Goal: Information Seeking & Learning: Check status

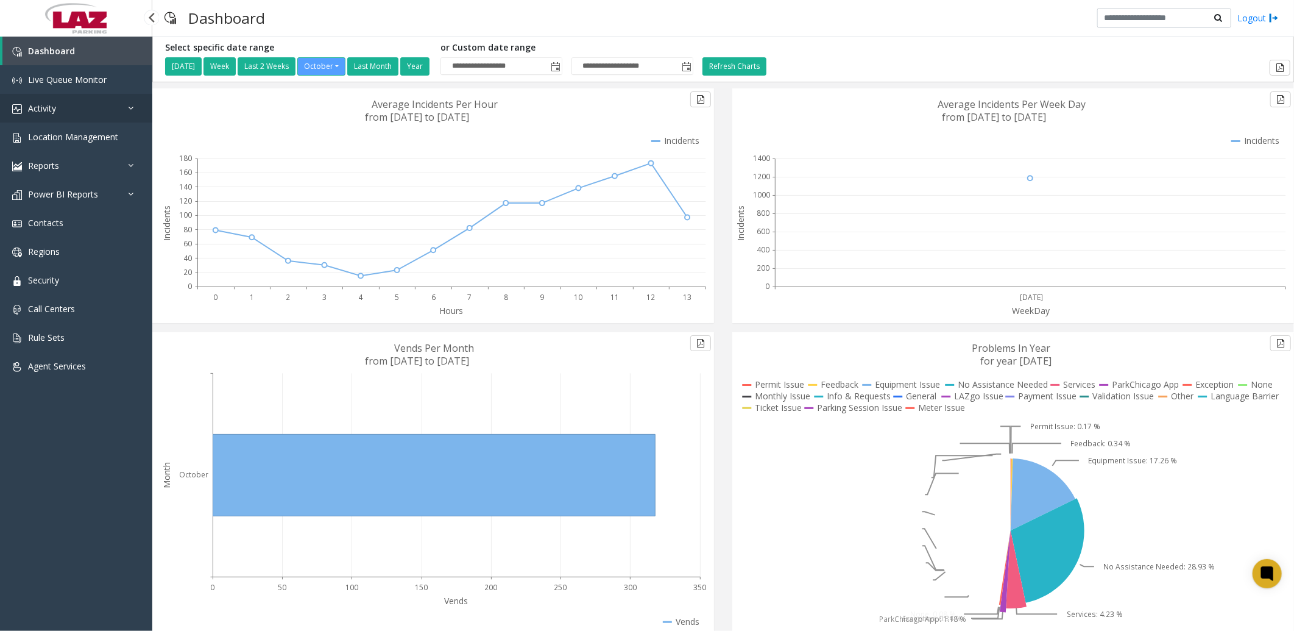
click at [44, 99] on link "Activity" at bounding box center [76, 108] width 152 height 29
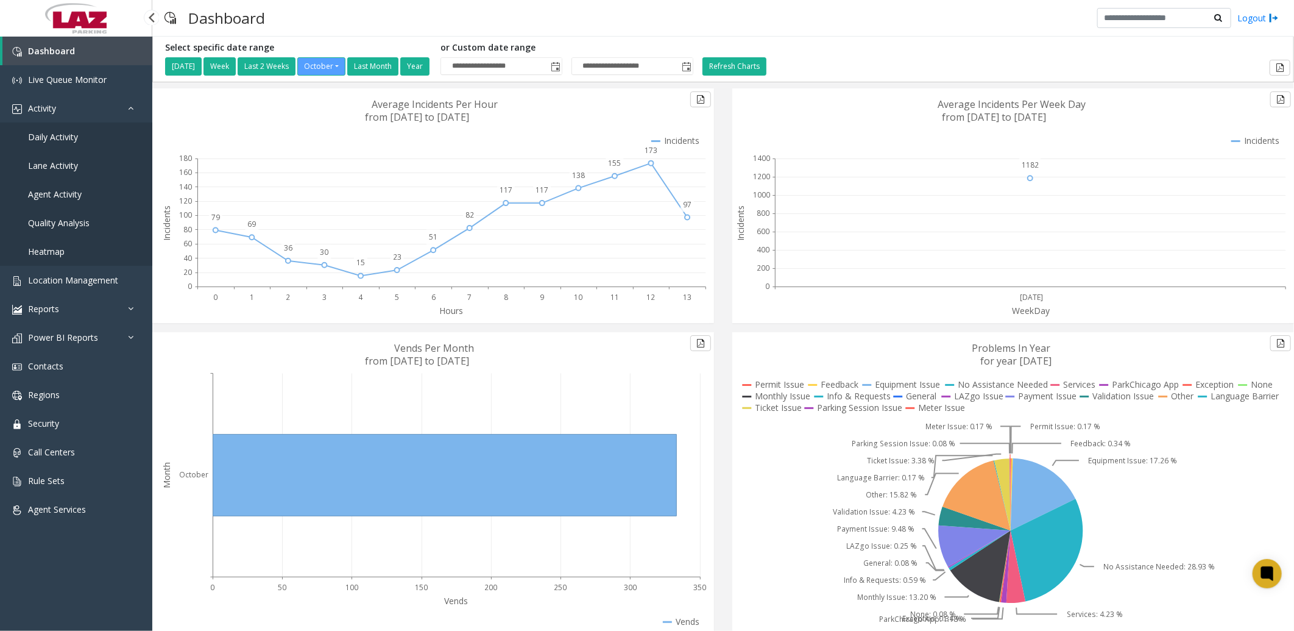
click at [60, 132] on span "Daily Activity" at bounding box center [53, 137] width 50 height 12
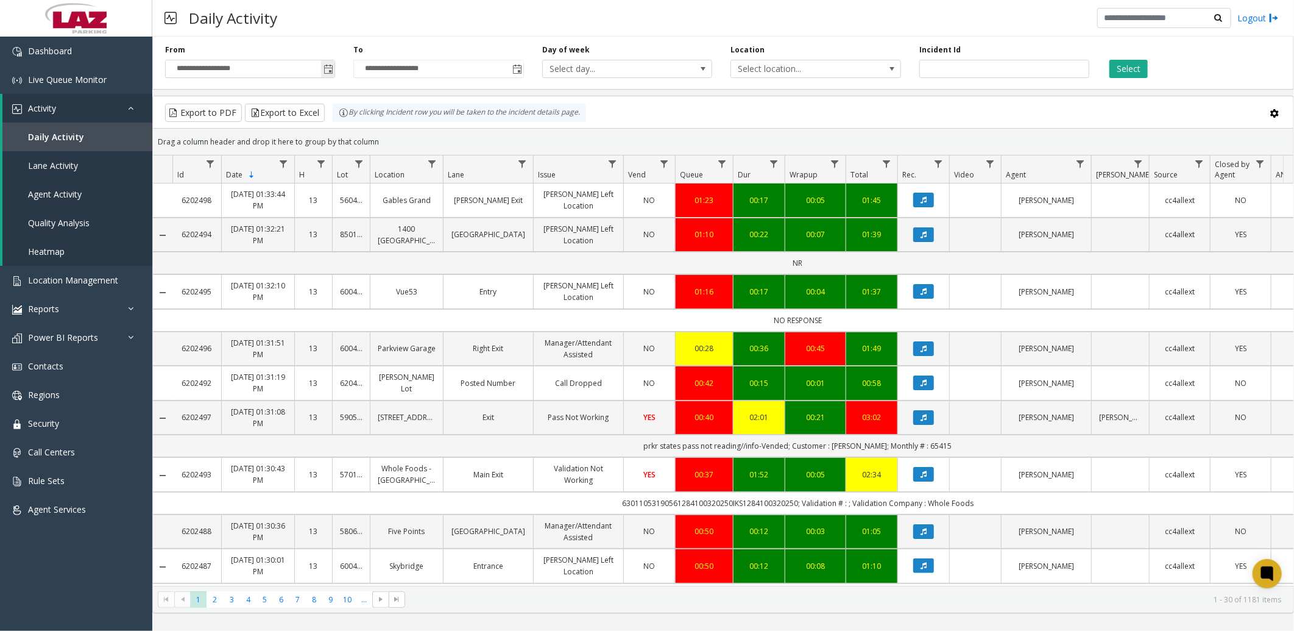
click at [331, 69] on span "Toggle popup" at bounding box center [329, 70] width 10 height 10
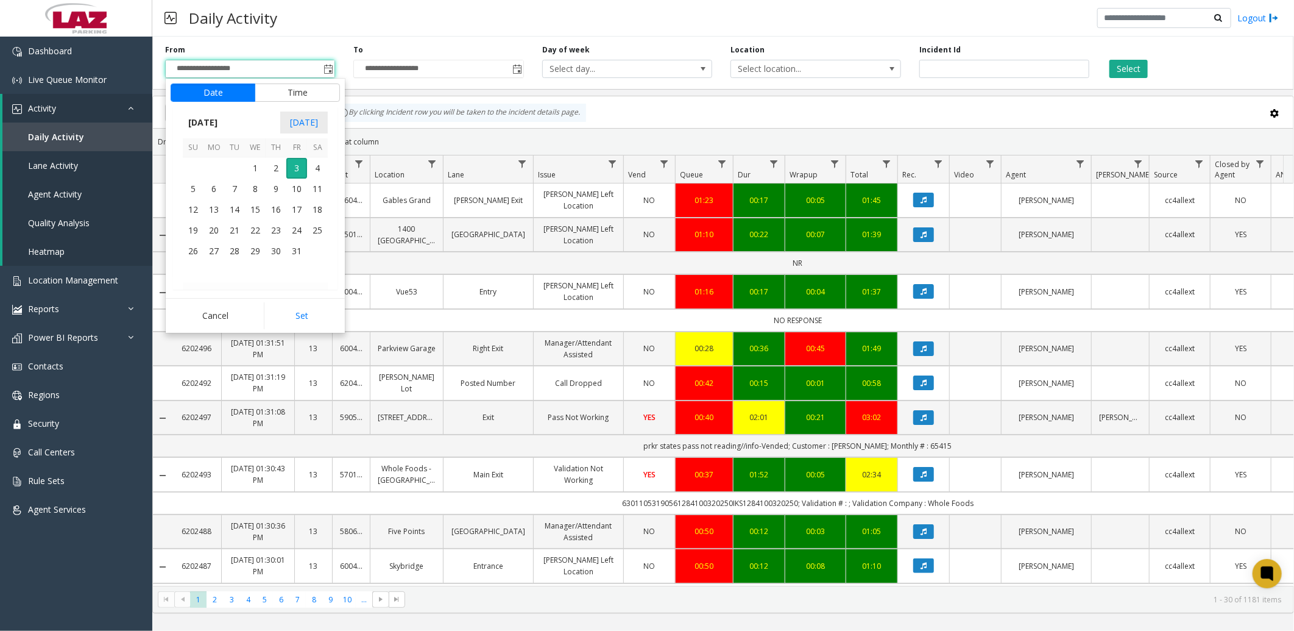
click at [217, 119] on span "October 2025" at bounding box center [203, 122] width 40 height 18
click at [205, 210] on span "Sep" at bounding box center [197, 207] width 29 height 29
click at [216, 171] on span "1" at bounding box center [214, 167] width 21 height 21
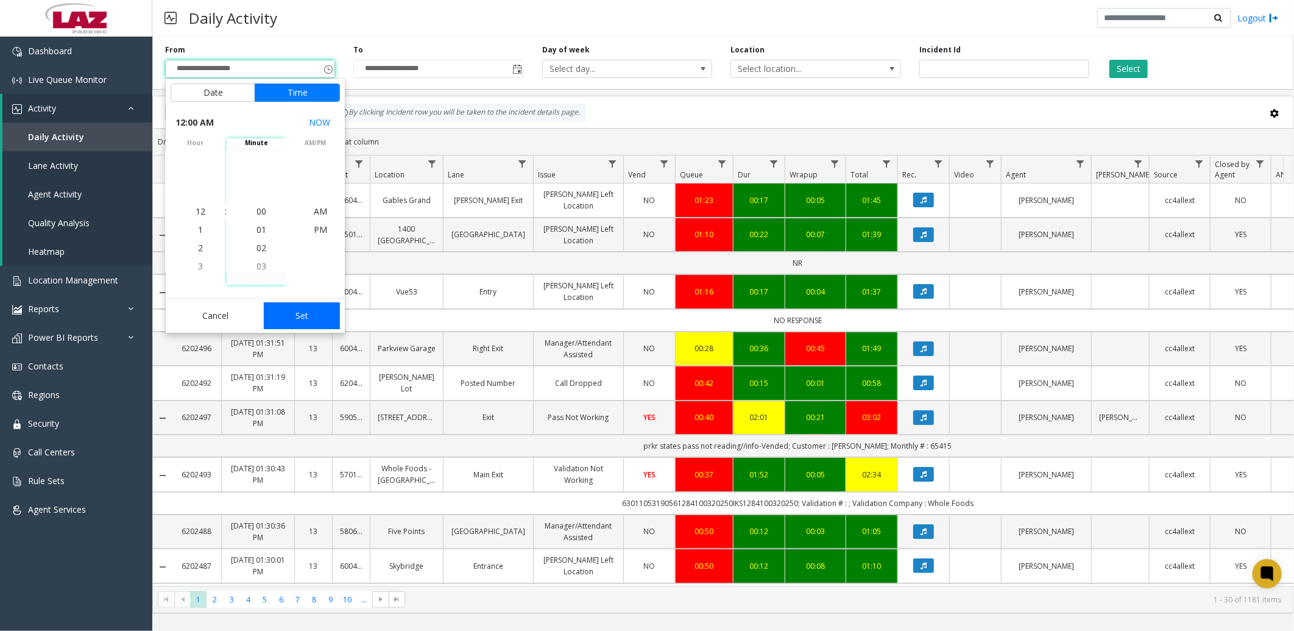
click at [290, 312] on button "Set" at bounding box center [302, 315] width 77 height 27
type input "**********"
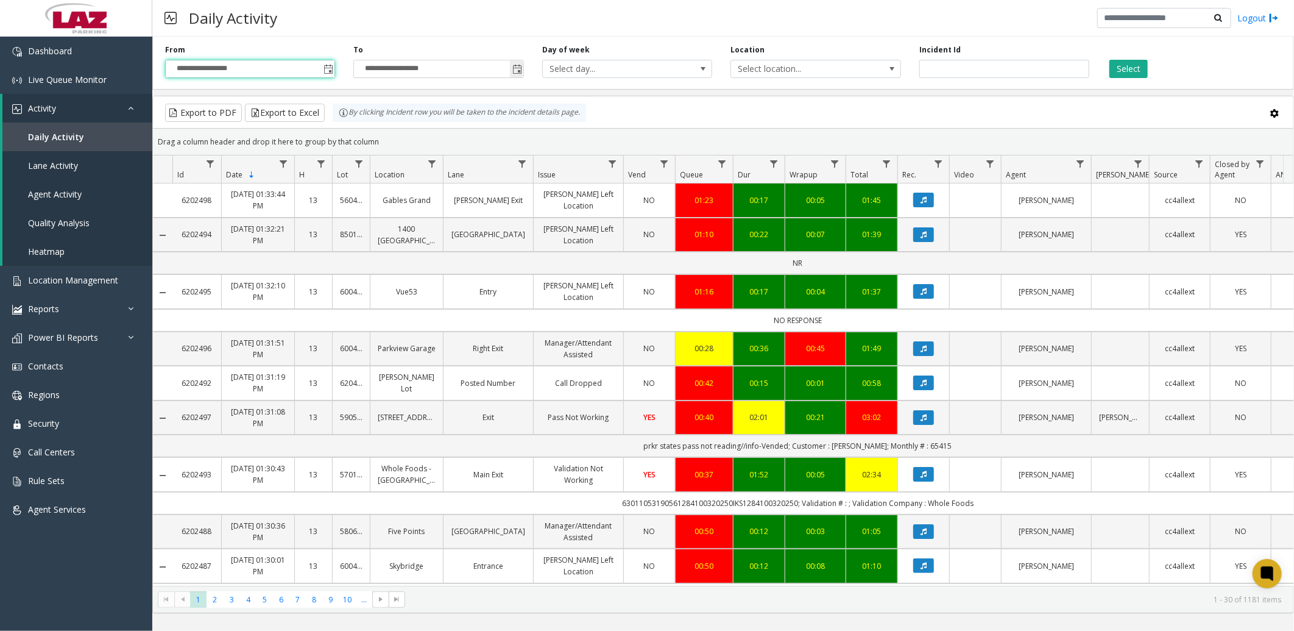
click at [518, 67] on span "Toggle popup" at bounding box center [518, 70] width 10 height 10
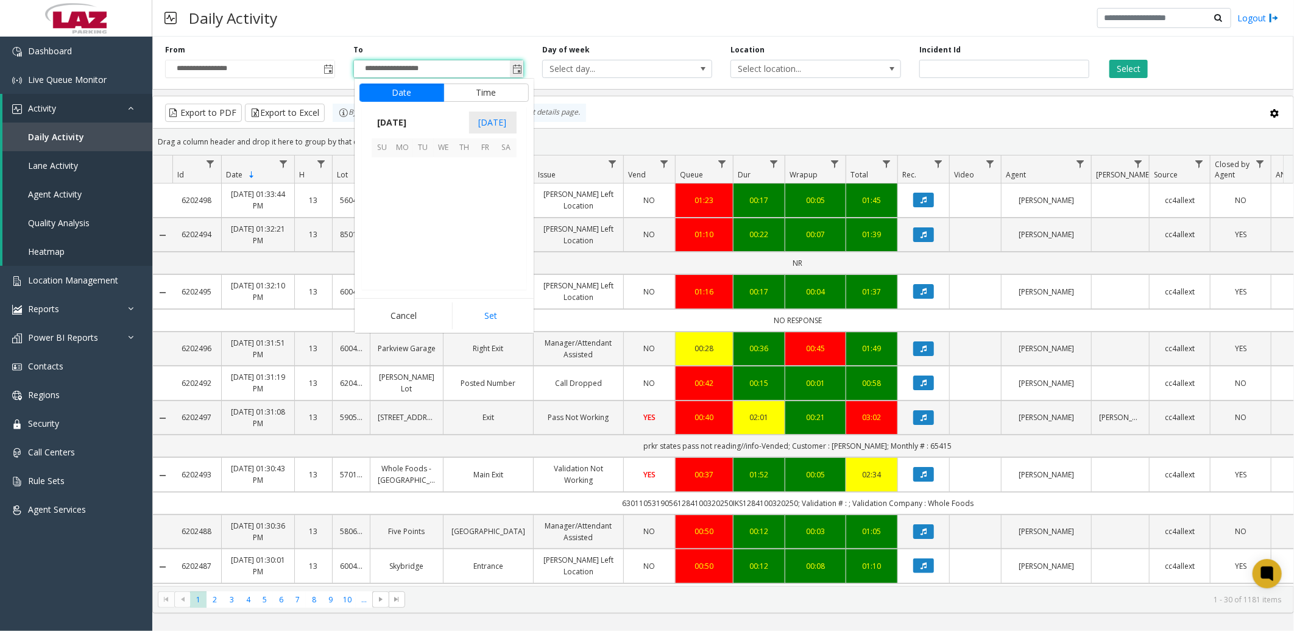
scroll to position [18, 0]
click at [393, 119] on span "October 2025" at bounding box center [392, 122] width 40 height 18
click at [385, 199] on span "Sep" at bounding box center [386, 207] width 29 height 29
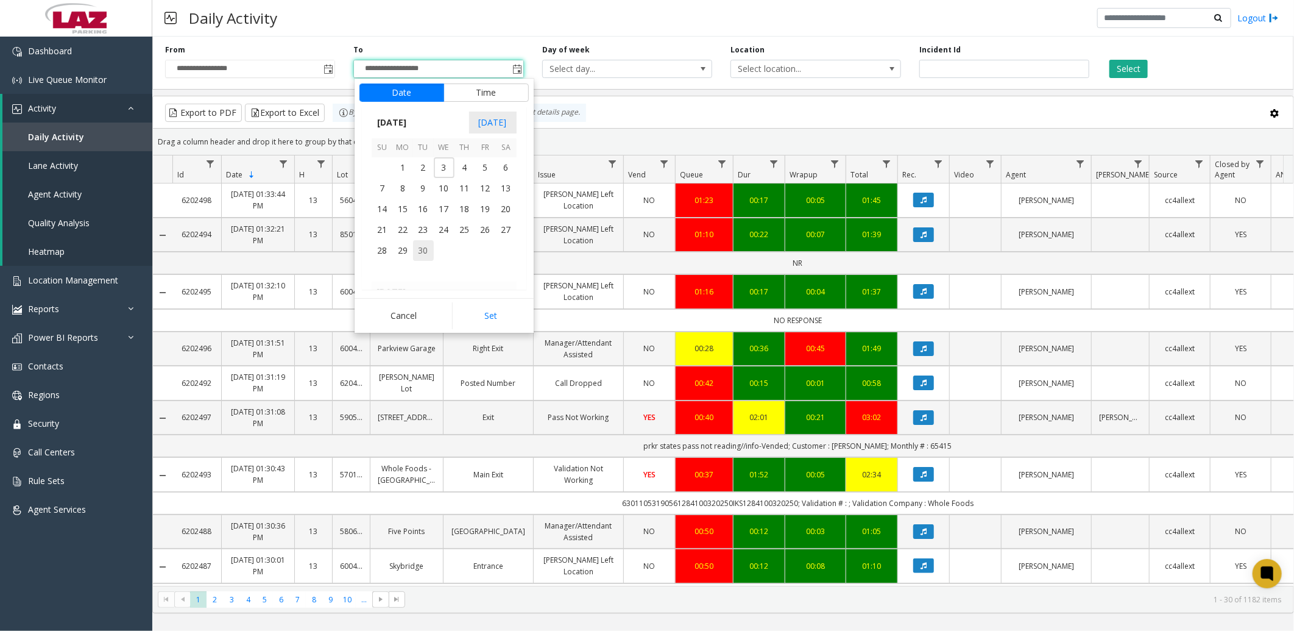
click at [422, 246] on span "30" at bounding box center [423, 250] width 21 height 21
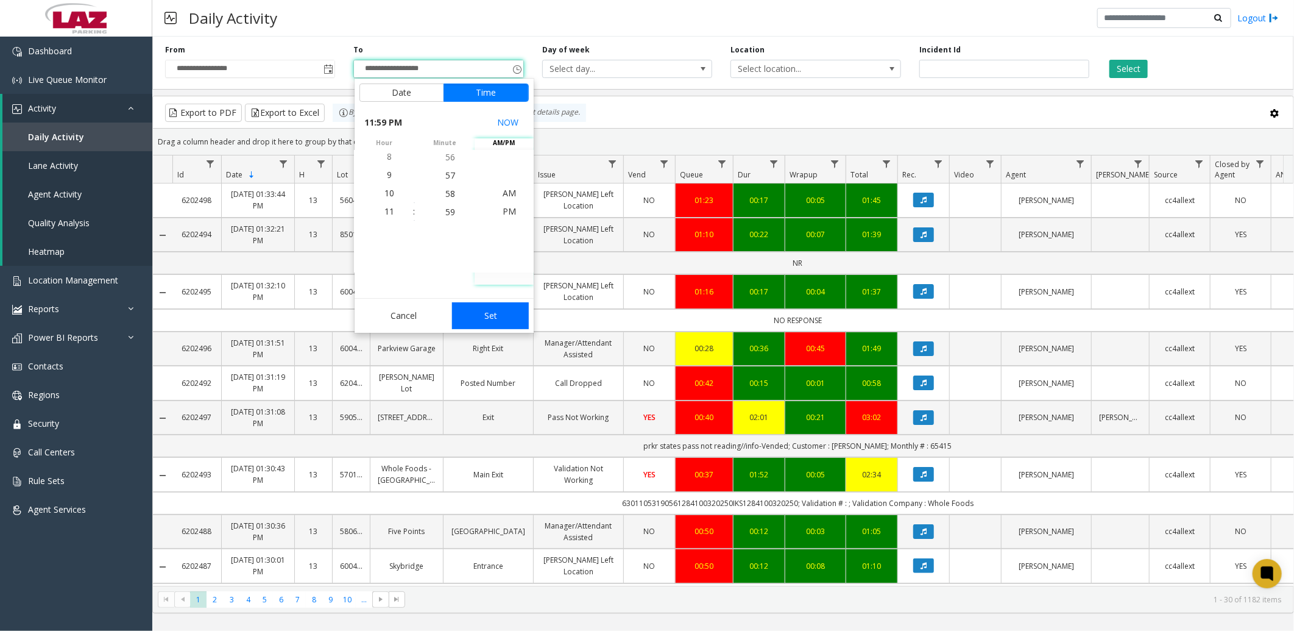
click at [495, 314] on button "Set" at bounding box center [490, 315] width 77 height 27
type input "**********"
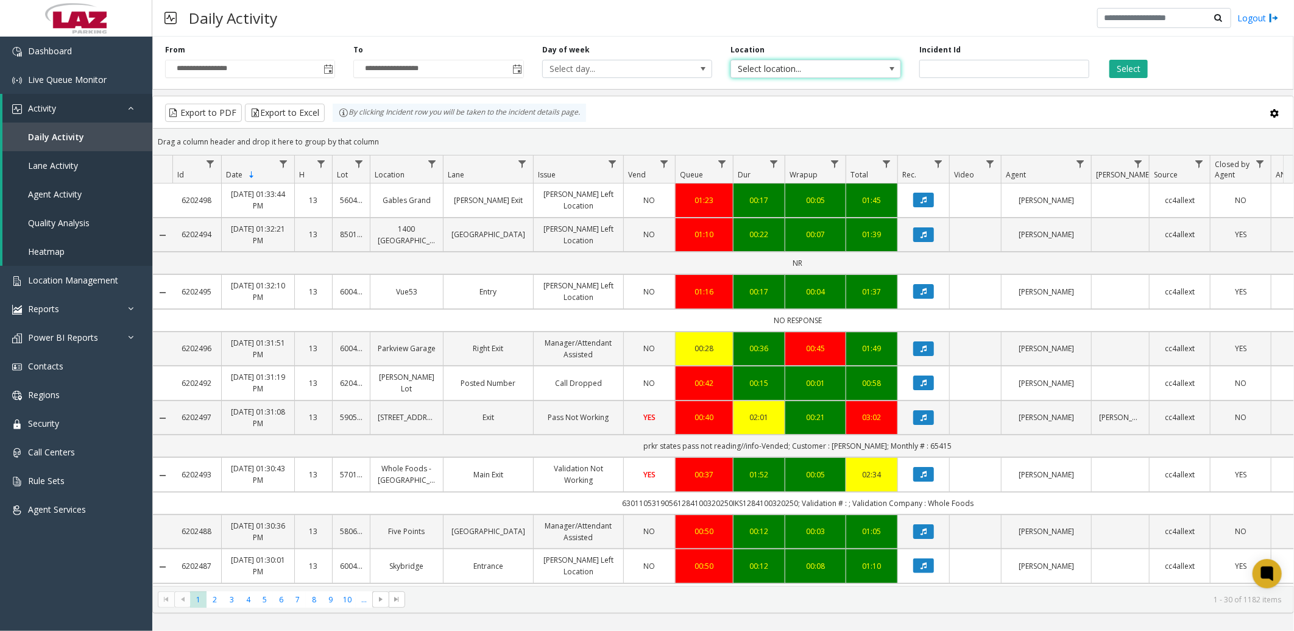
click at [828, 64] on span "Select location..." at bounding box center [798, 68] width 135 height 17
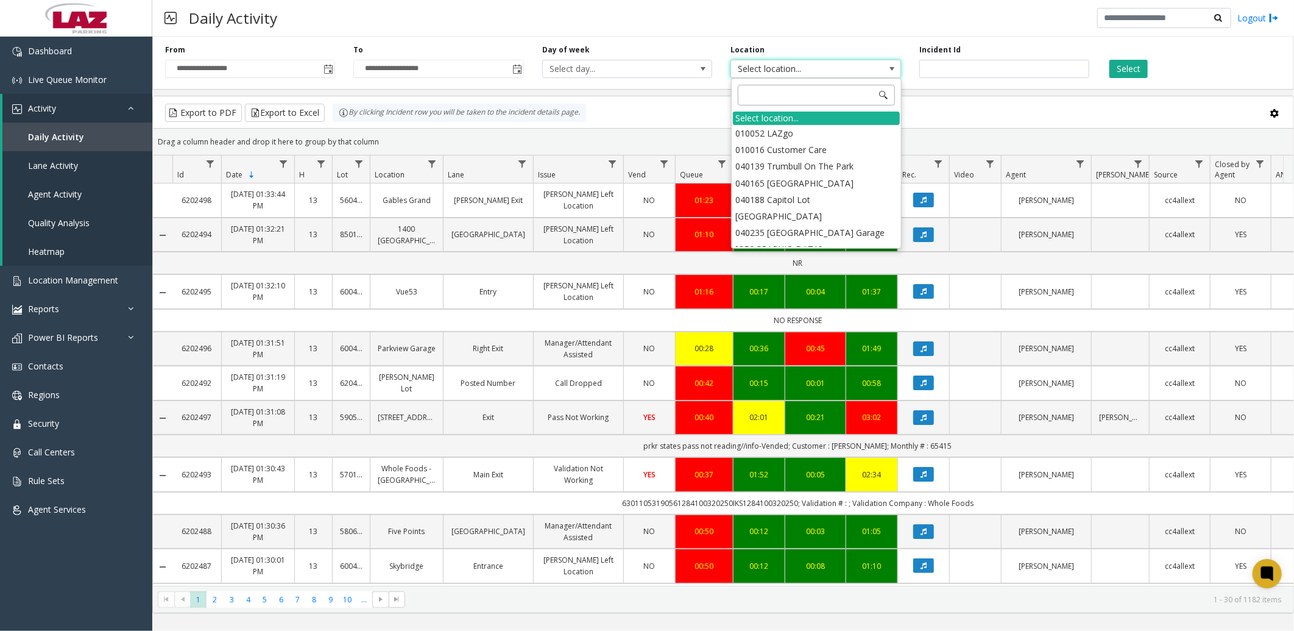
click at [809, 94] on input at bounding box center [816, 95] width 157 height 21
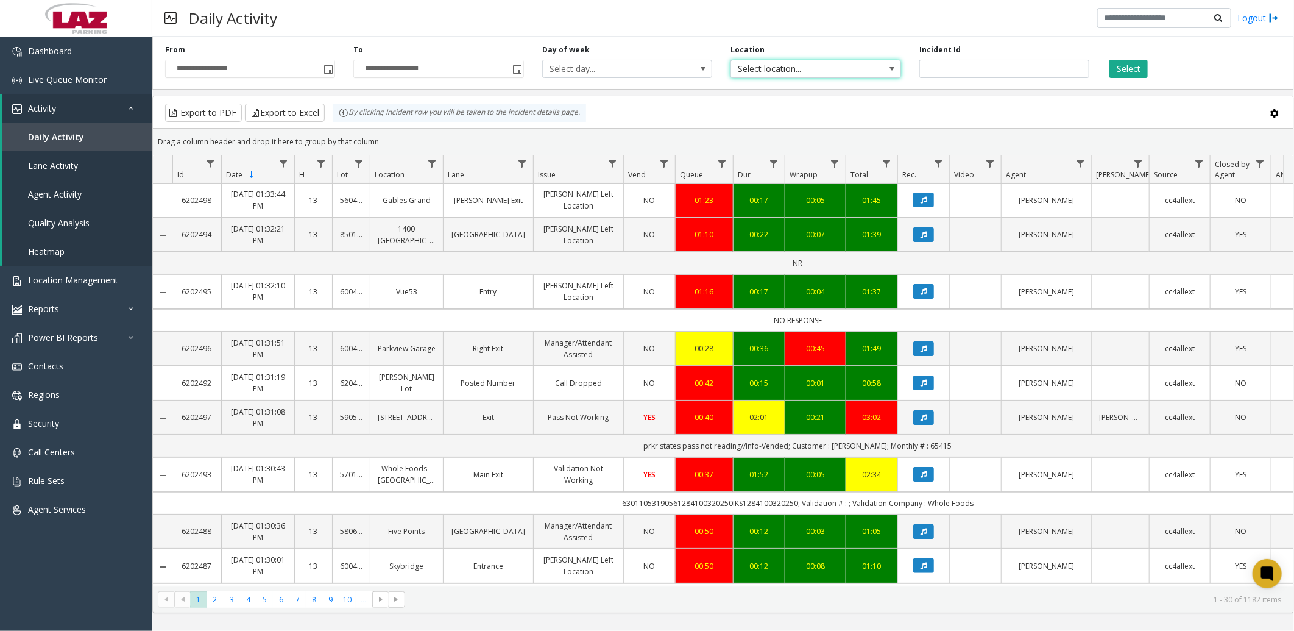
click at [826, 74] on span "Select location..." at bounding box center [798, 68] width 135 height 17
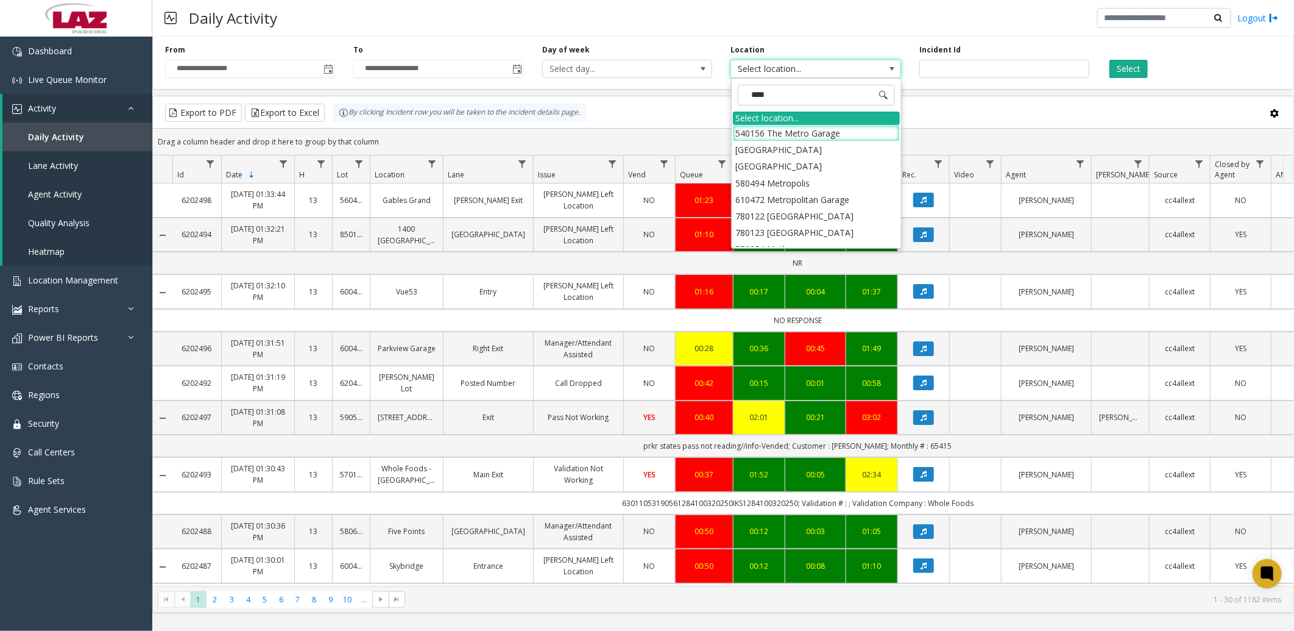
type input "*****"
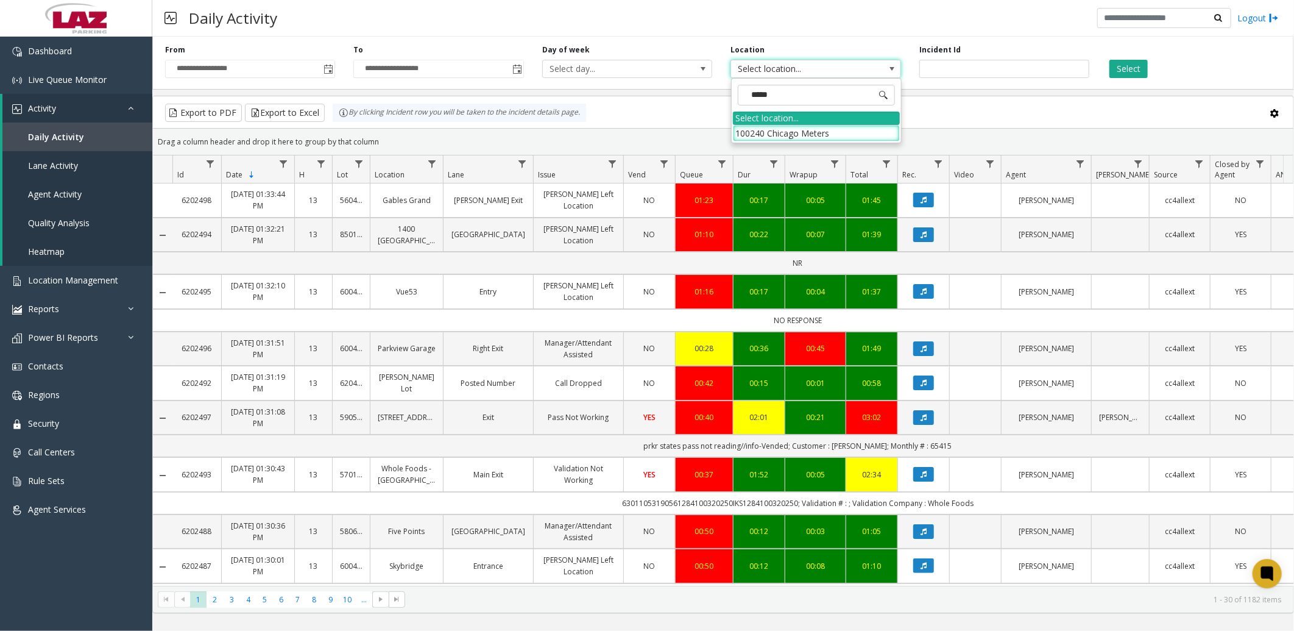
drag, startPoint x: 753, startPoint y: 132, endPoint x: 760, endPoint y: 130, distance: 6.9
click at [754, 132] on li "100240 Chicago Meters" at bounding box center [816, 133] width 167 height 16
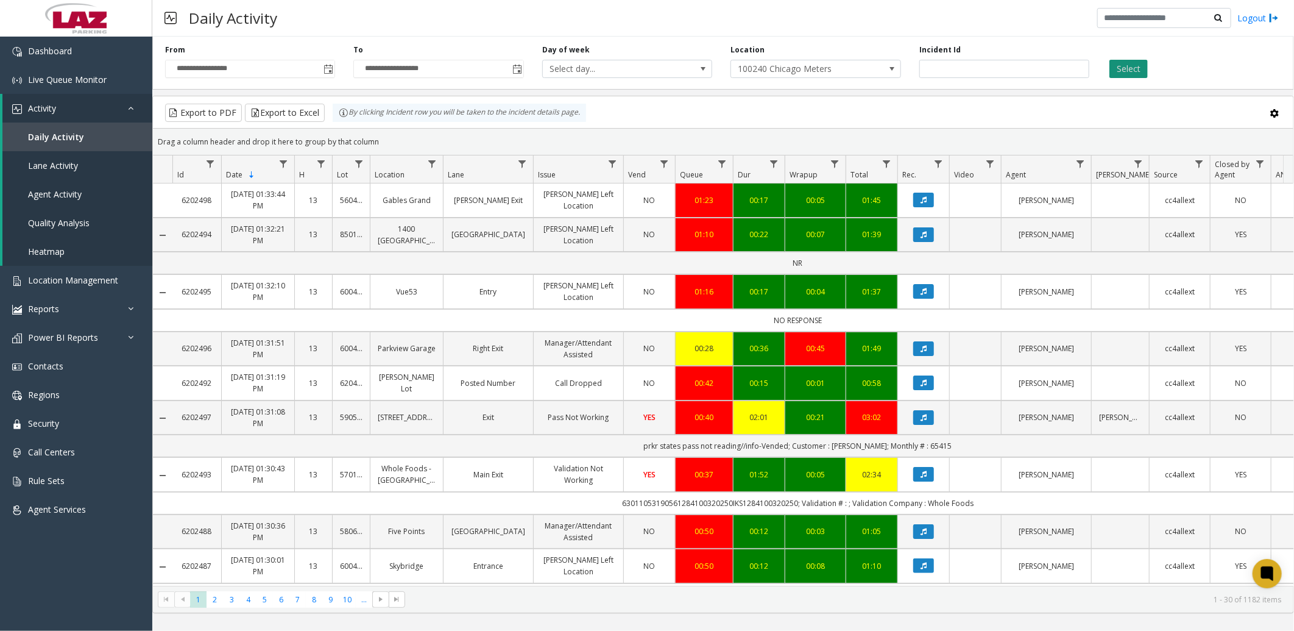
click at [1137, 68] on button "Select" at bounding box center [1129, 69] width 38 height 18
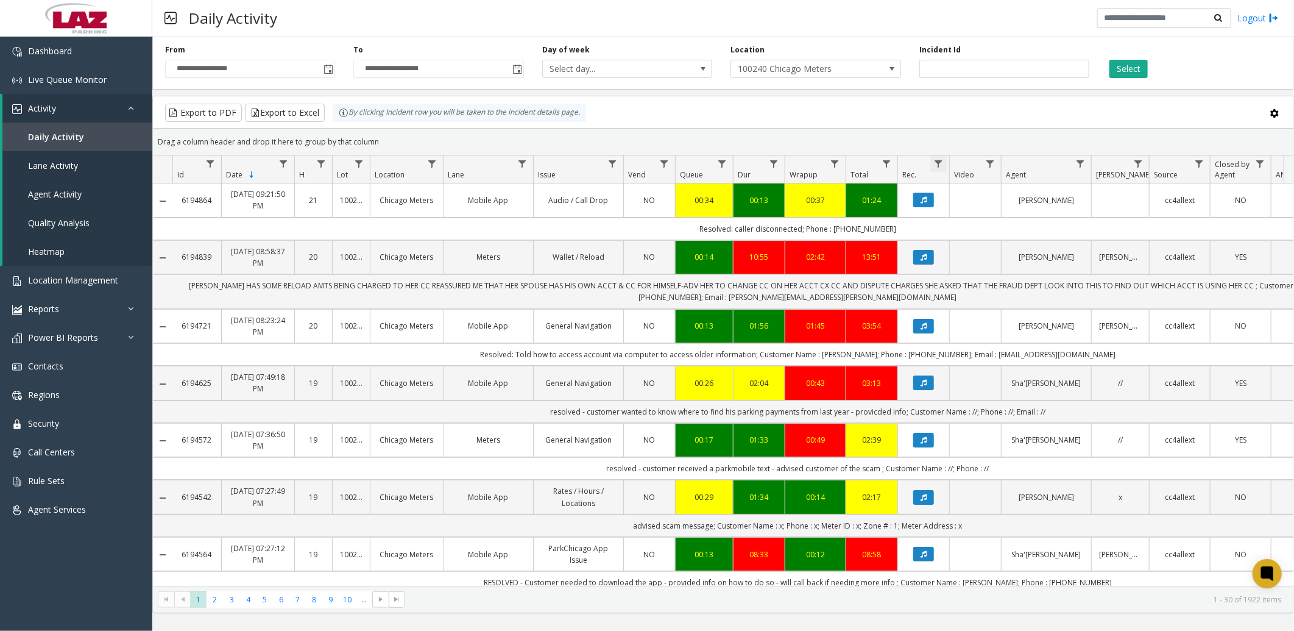
click at [937, 162] on span "Data table" at bounding box center [939, 164] width 10 height 10
click at [954, 223] on input "Rec. Filter" at bounding box center [992, 216] width 104 height 21
click at [951, 104] on div "Export to PDF Export to Excel By clicking Incident row you will be taken to the…" at bounding box center [723, 113] width 1120 height 18
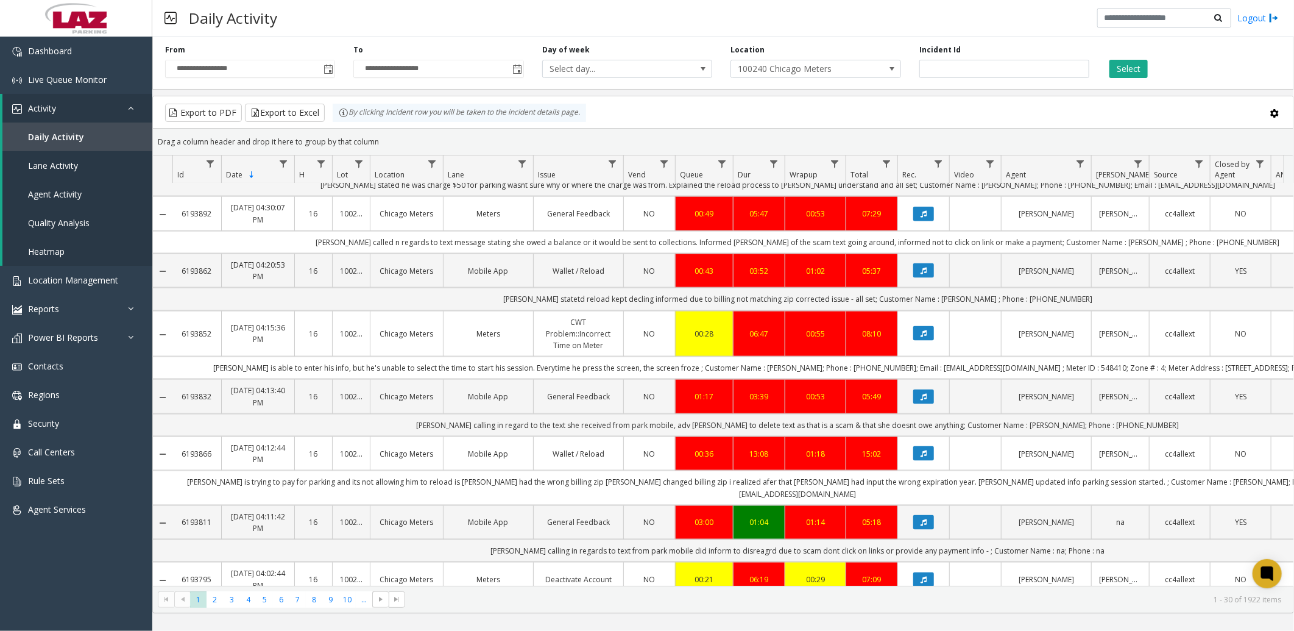
scroll to position [1349, 0]
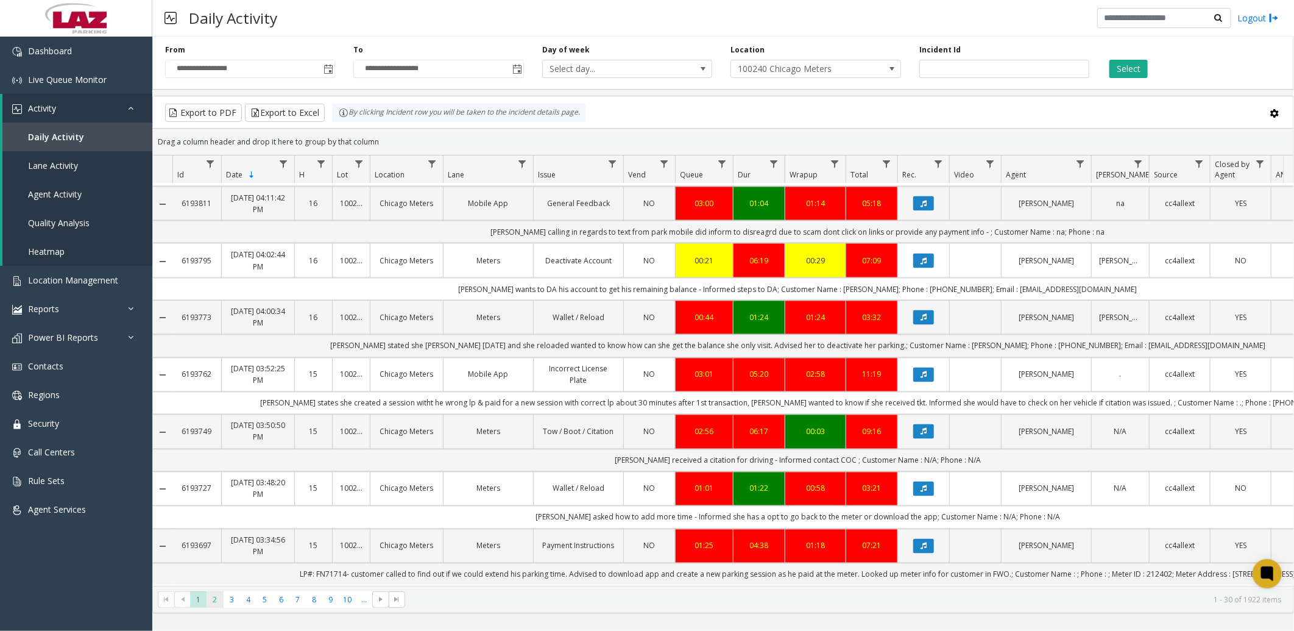
click at [216, 596] on span "2" at bounding box center [215, 599] width 16 height 16
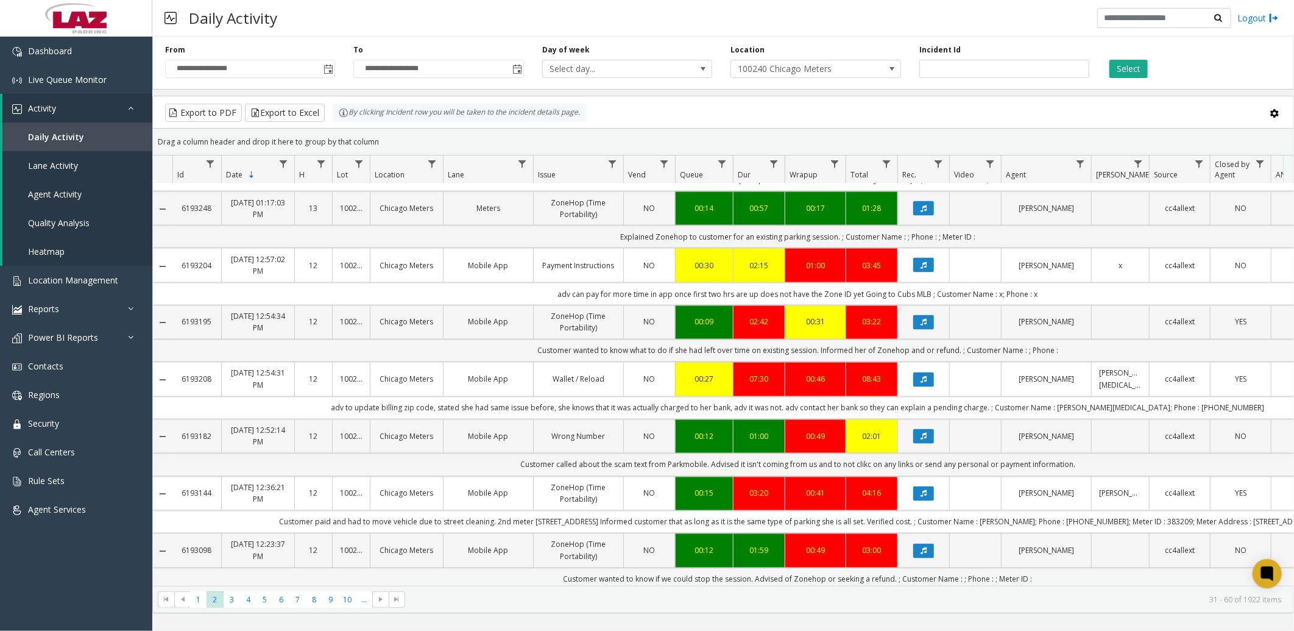
scroll to position [1349, 0]
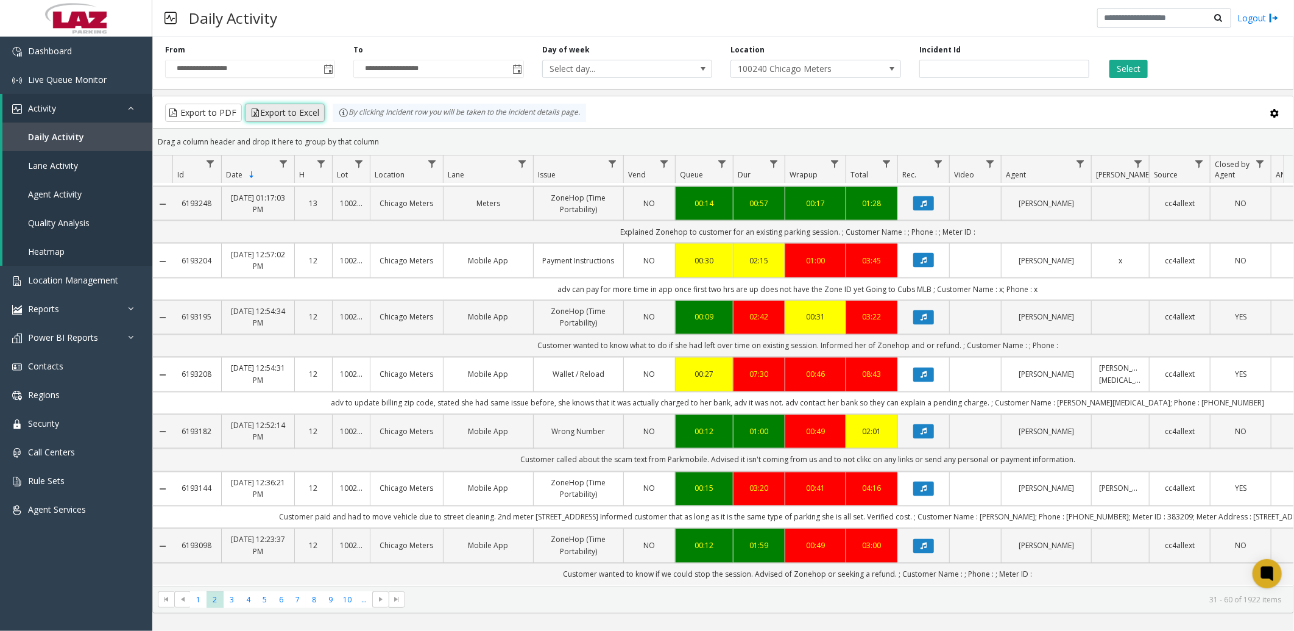
click at [297, 110] on button "Export to Excel" at bounding box center [285, 113] width 80 height 18
click at [60, 333] on span "Power BI Reports" at bounding box center [63, 338] width 70 height 12
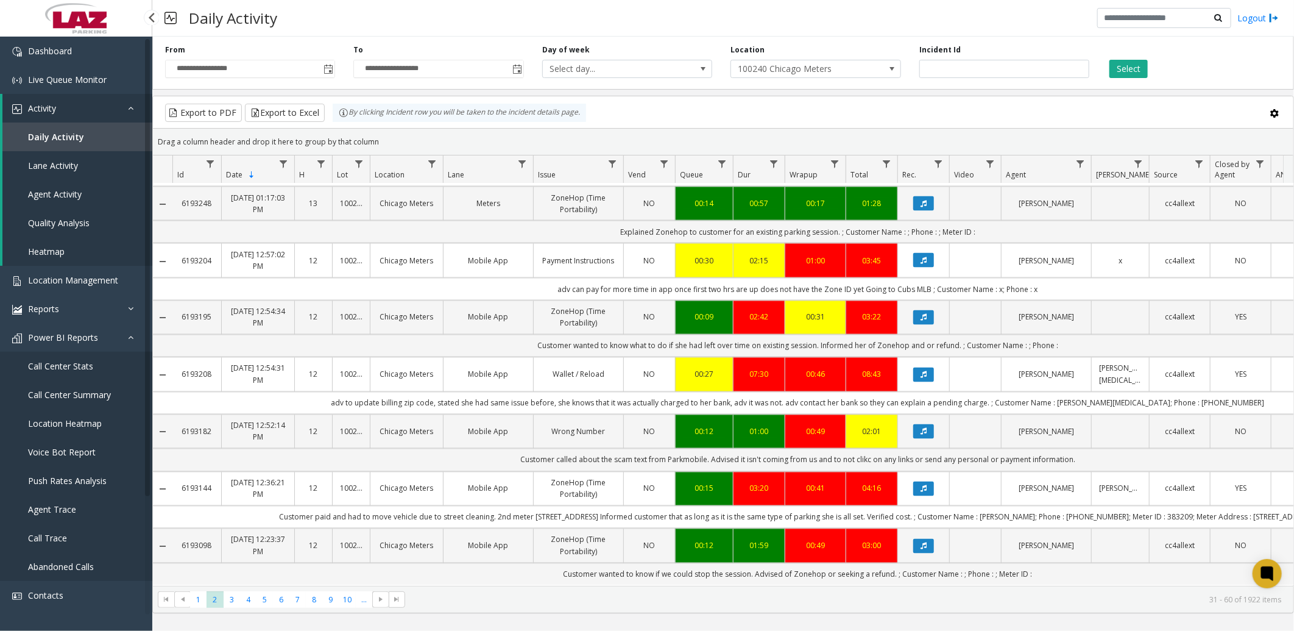
click at [61, 363] on span "Call Center Stats" at bounding box center [60, 366] width 65 height 12
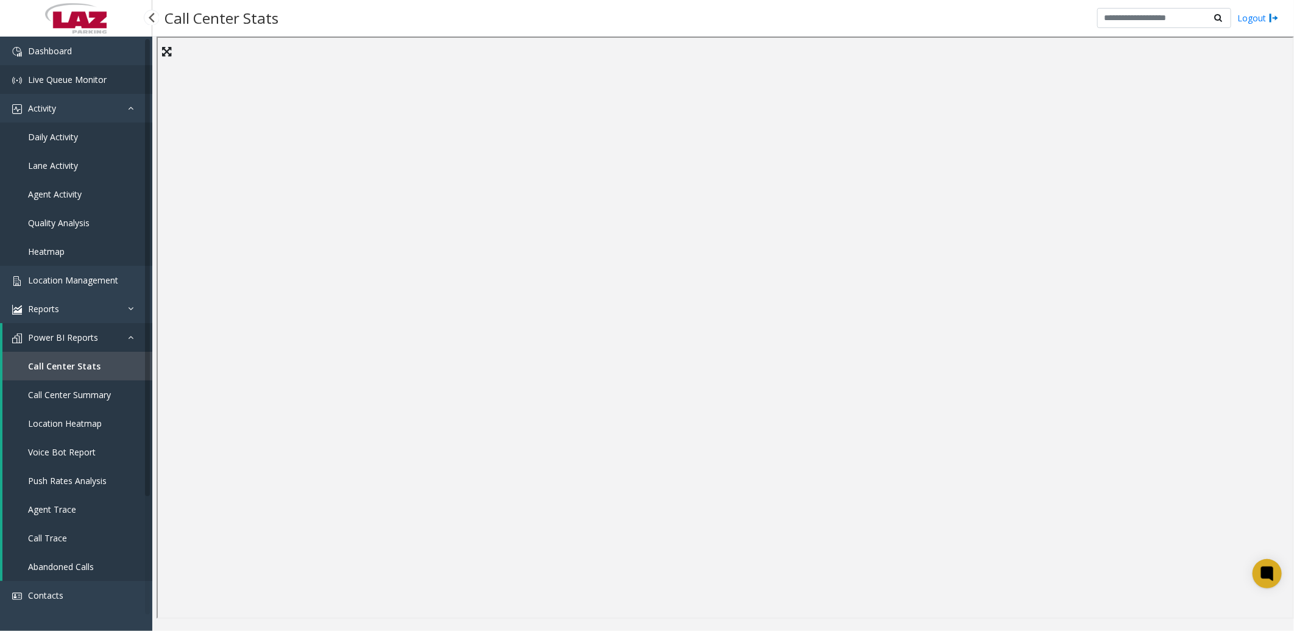
click at [83, 75] on span "Live Queue Monitor" at bounding box center [67, 80] width 79 height 12
click at [65, 77] on app-root "Dashboard Live Queue Monitor Activity Daily Activity Lane Activity Agent Activi…" at bounding box center [647, 315] width 1294 height 631
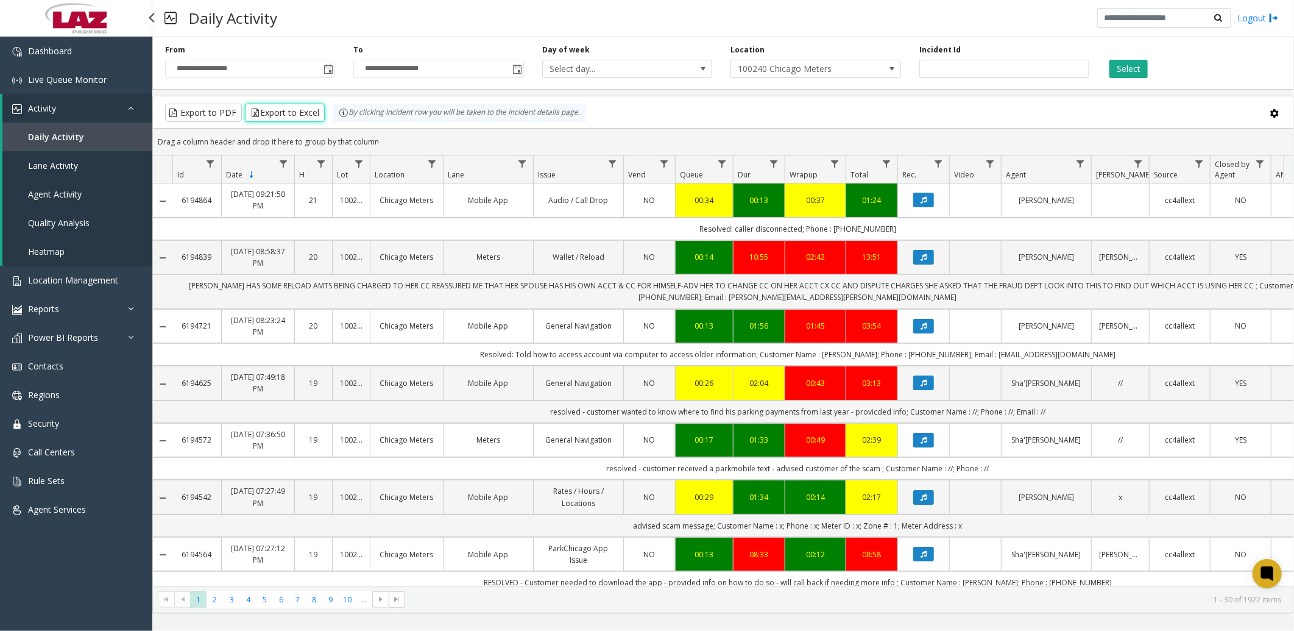
scroll to position [0, 139]
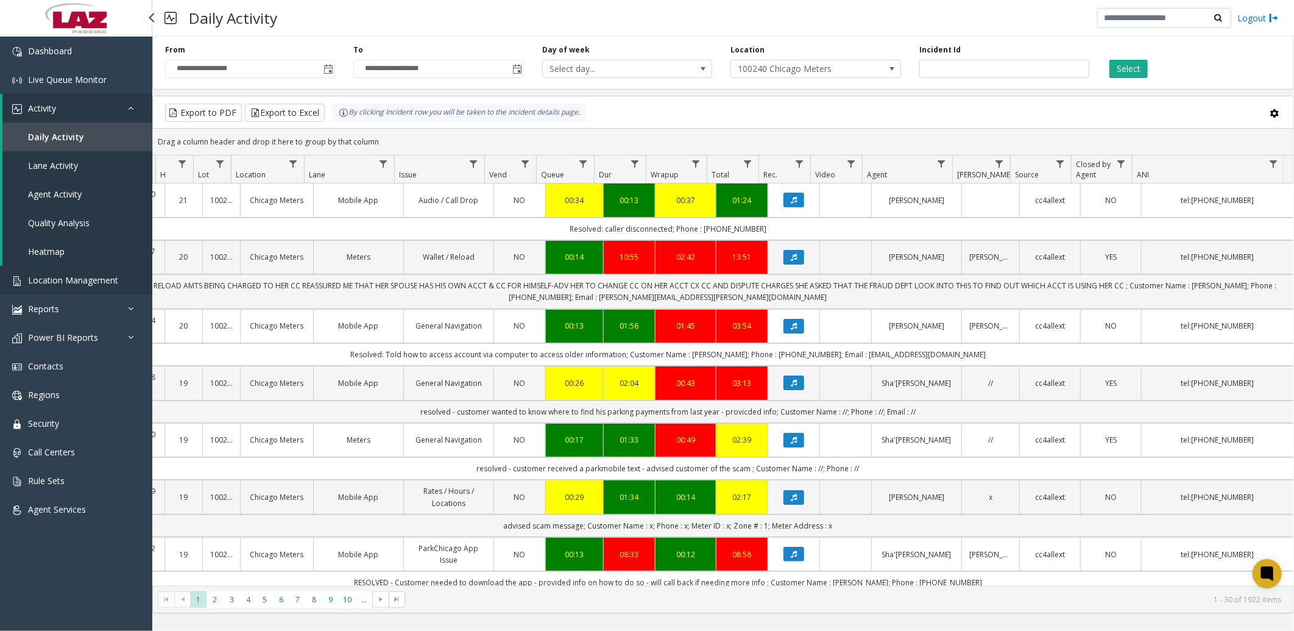
click at [62, 274] on span "Location Management" at bounding box center [73, 280] width 90 height 12
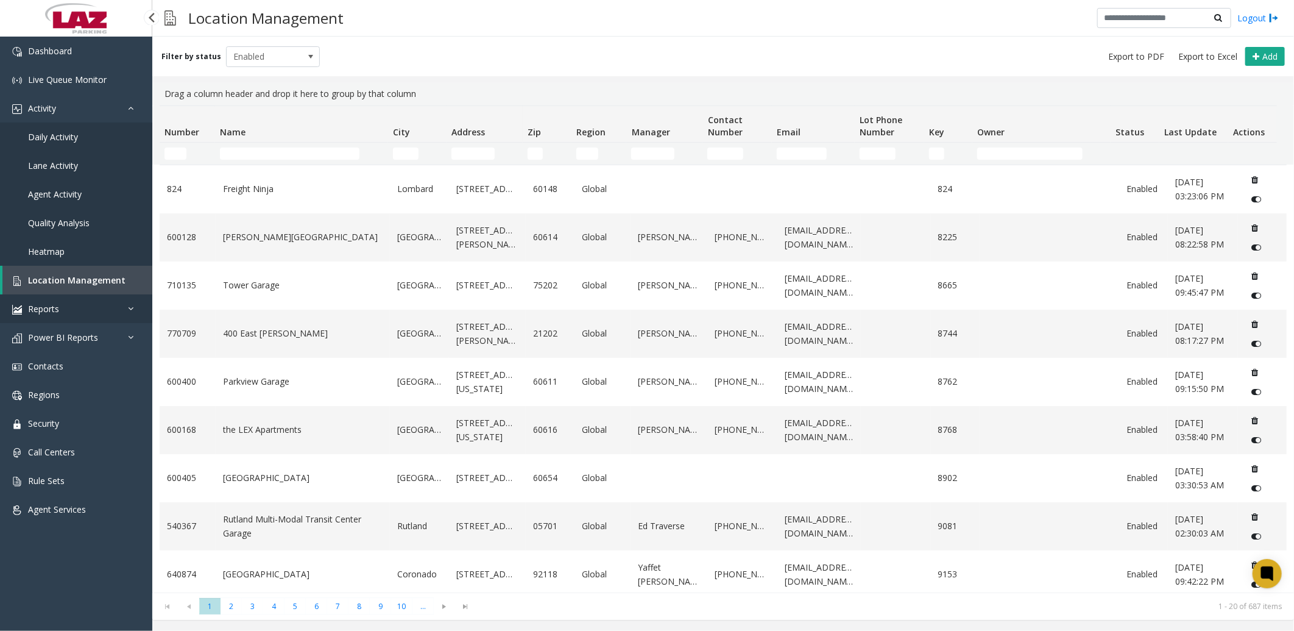
click at [59, 310] on span "Reports" at bounding box center [43, 309] width 31 height 12
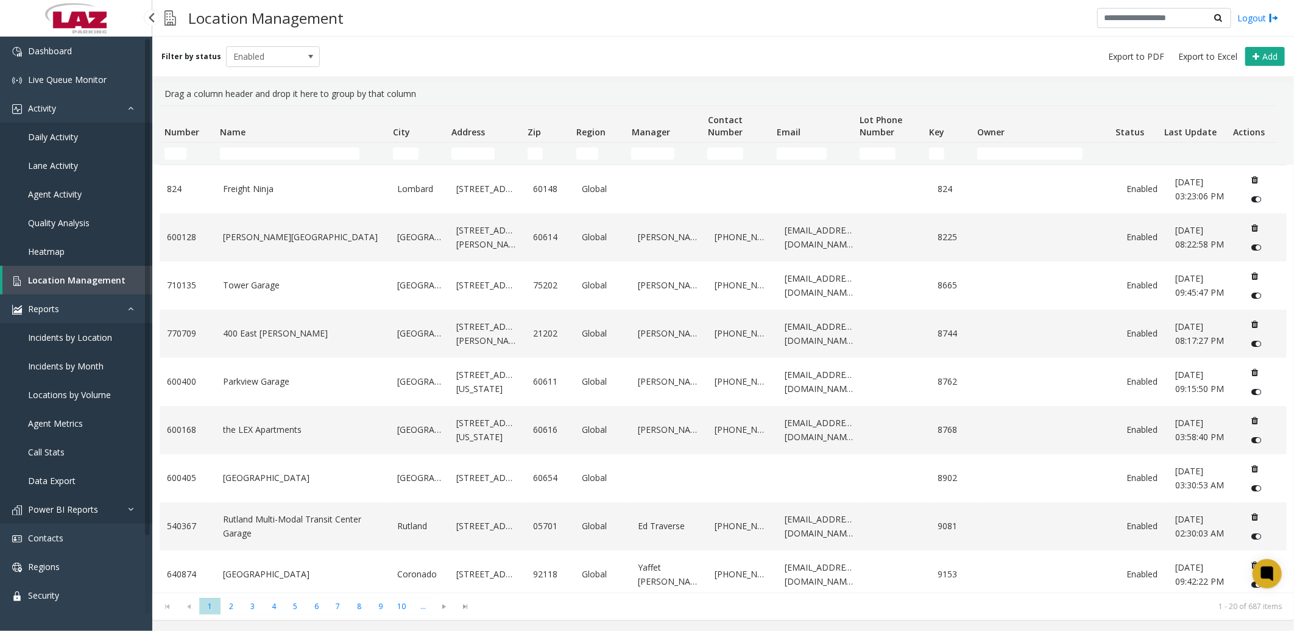
click at [76, 508] on span "Power BI Reports" at bounding box center [63, 509] width 70 height 12
click at [68, 532] on span "Call Center Stats" at bounding box center [60, 538] width 65 height 12
